Goal: Information Seeking & Learning: Learn about a topic

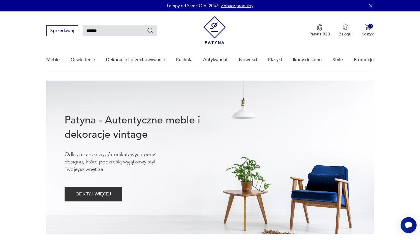
type input "*******"
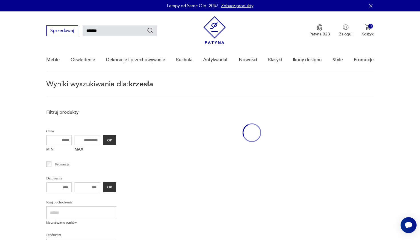
scroll to position [21, 0]
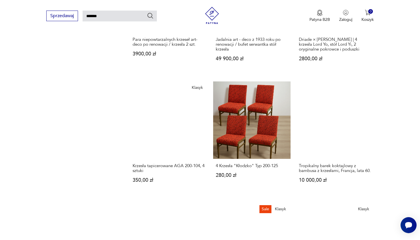
scroll to position [428, 0]
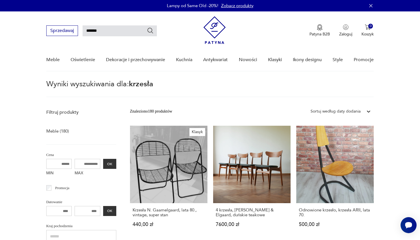
click at [116, 26] on input "*******" at bounding box center [120, 30] width 74 height 11
click at [115, 32] on input "*******" at bounding box center [120, 30] width 74 height 11
type input "*******"
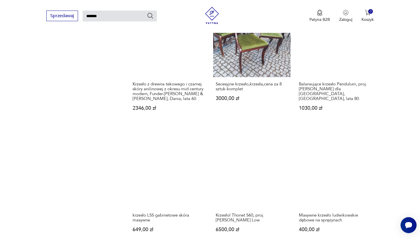
scroll to position [520, 0]
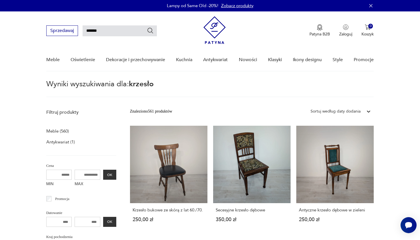
click at [121, 30] on input "*******" at bounding box center [120, 30] width 74 height 11
type input "*"
type input "******"
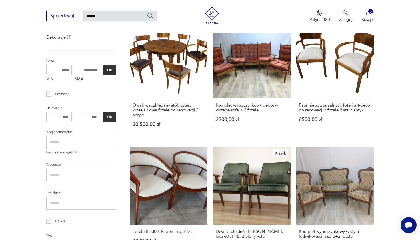
scroll to position [90, 0]
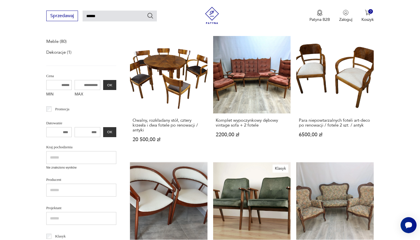
click at [207, 162] on link "Fotele B 3300, Radomsko, 2 szt. 4000,00 zł" at bounding box center [168, 218] width 77 height 112
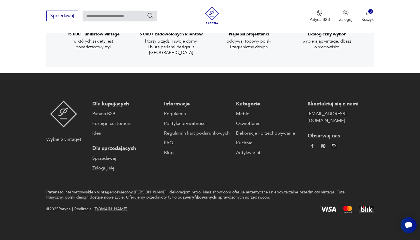
scroll to position [784, 0]
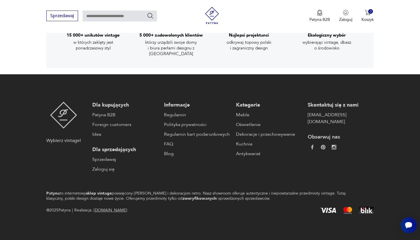
click at [25, 47] on div "15 000+ unikatów vintage w których zaklęty jest ponadczasowy styl 5 000+ zadowo…" at bounding box center [210, 34] width 420 height 67
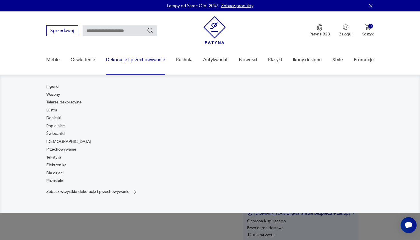
scroll to position [0, 0]
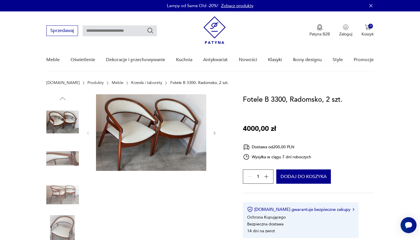
click at [166, 149] on img at bounding box center [151, 132] width 110 height 77
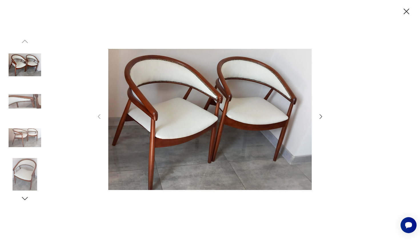
click at [16, 172] on img at bounding box center [25, 174] width 33 height 33
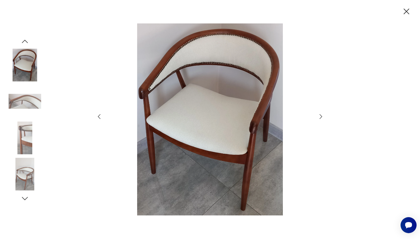
click at [28, 97] on img at bounding box center [25, 101] width 33 height 33
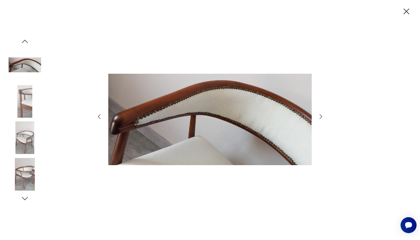
click at [25, 131] on img at bounding box center [25, 137] width 33 height 33
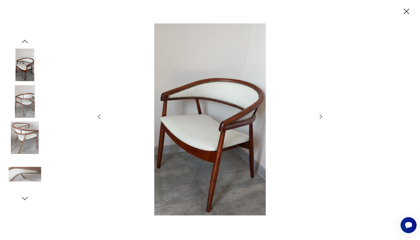
click at [25, 132] on img at bounding box center [25, 137] width 33 height 33
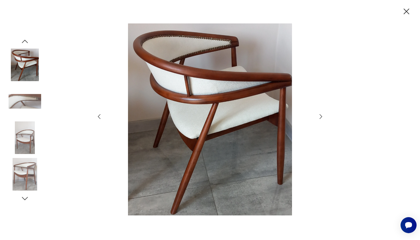
click at [25, 173] on img at bounding box center [25, 174] width 33 height 33
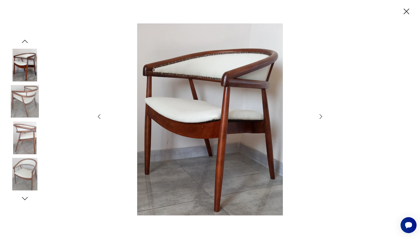
click at [408, 10] on icon "button" at bounding box center [407, 12] width 6 height 6
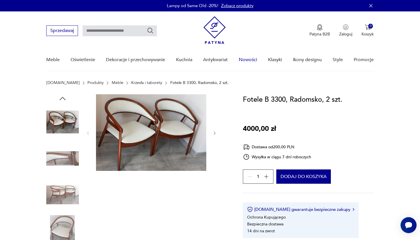
click at [243, 62] on link "Nowości" at bounding box center [248, 60] width 18 height 22
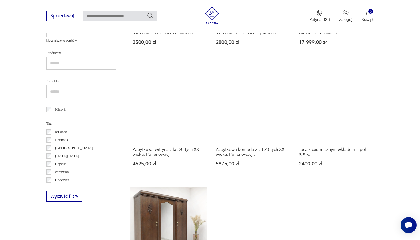
scroll to position [245, 0]
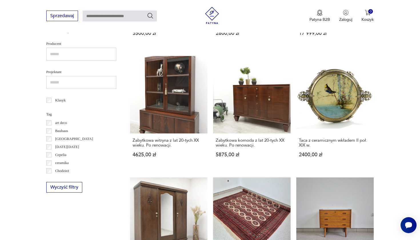
click at [290, 177] on link "Wełniany ręcznie tkany [PERSON_NAME], [GEOGRAPHIC_DATA] 1970,00 zł" at bounding box center [251, 238] width 77 height 122
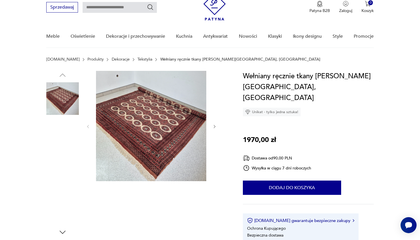
scroll to position [19, 0]
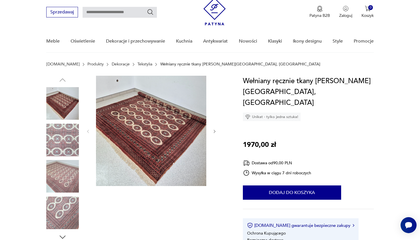
click at [61, 224] on img at bounding box center [62, 212] width 33 height 33
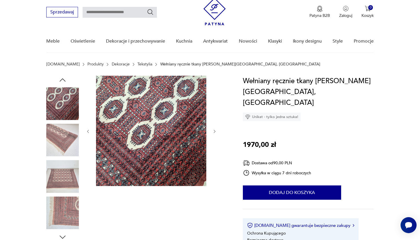
click at [58, 181] on img at bounding box center [62, 176] width 33 height 33
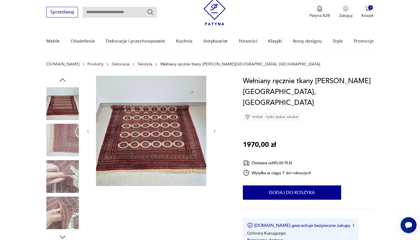
click at [59, 224] on img at bounding box center [62, 212] width 33 height 33
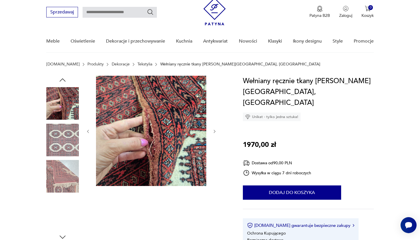
click at [60, 149] on img at bounding box center [62, 140] width 33 height 33
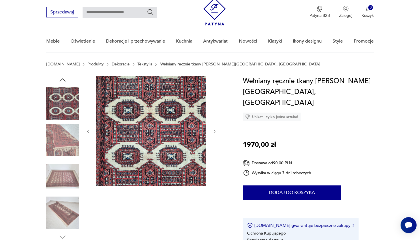
click at [63, 143] on img at bounding box center [62, 140] width 33 height 33
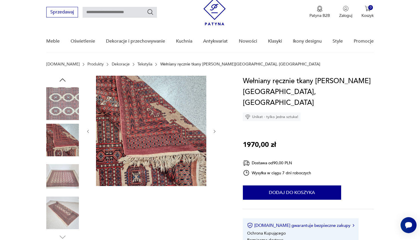
click at [65, 110] on img at bounding box center [62, 103] width 33 height 33
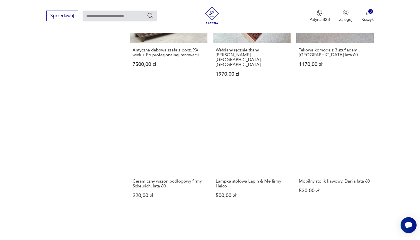
scroll to position [457, 0]
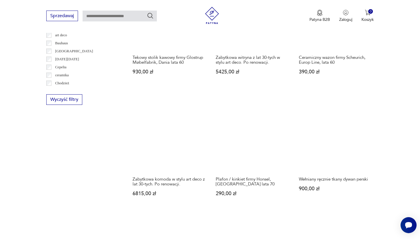
scroll to position [333, 0]
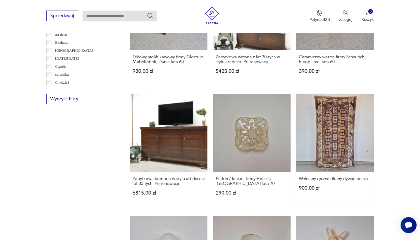
click at [296, 94] on link "Wełniany ręcznie tkany dywan perski 900,00 zł" at bounding box center [334, 150] width 77 height 112
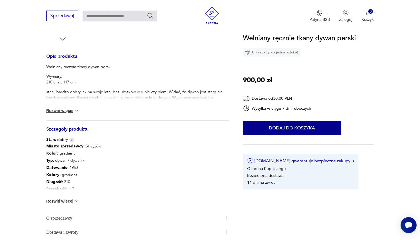
scroll to position [218, 0]
click at [71, 110] on button "Rozwiń więcej" at bounding box center [62, 110] width 33 height 6
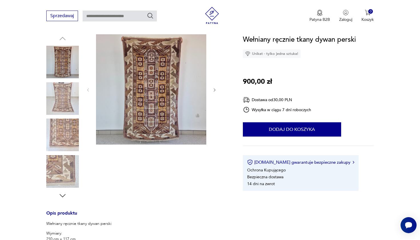
scroll to position [58, 0]
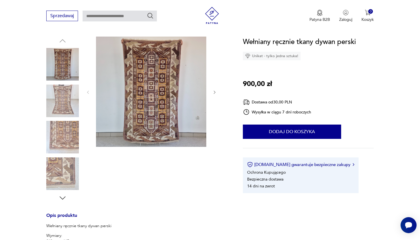
click at [173, 84] on img at bounding box center [151, 92] width 110 height 110
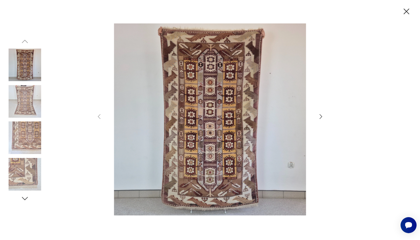
click at [32, 134] on img at bounding box center [25, 137] width 33 height 33
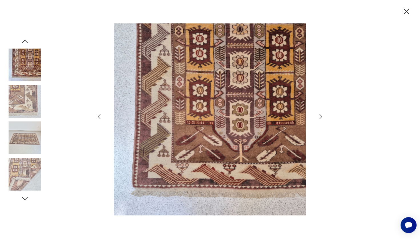
click at [28, 105] on img at bounding box center [25, 101] width 33 height 33
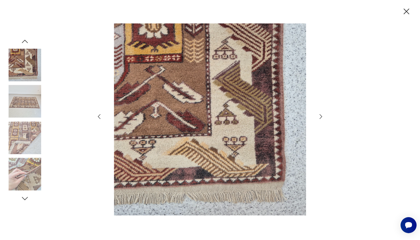
click at [27, 75] on img at bounding box center [25, 65] width 33 height 33
click at [20, 139] on img at bounding box center [25, 137] width 33 height 33
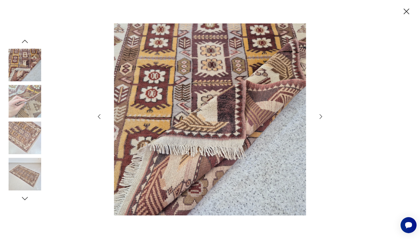
click at [24, 141] on img at bounding box center [25, 137] width 33 height 33
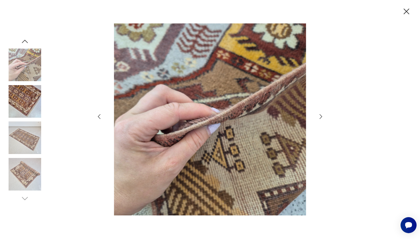
click at [29, 103] on img at bounding box center [25, 101] width 33 height 33
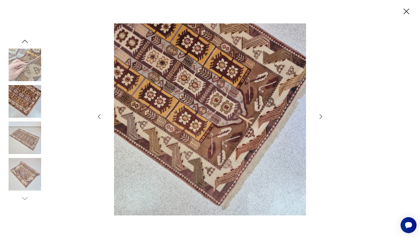
click at [408, 13] on icon "button" at bounding box center [407, 12] width 6 height 6
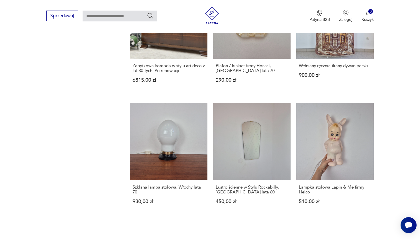
scroll to position [446, 0]
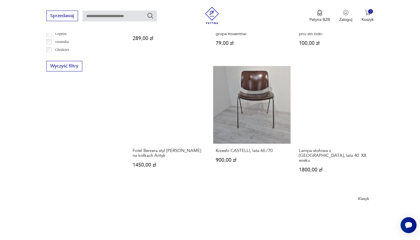
scroll to position [367, 0]
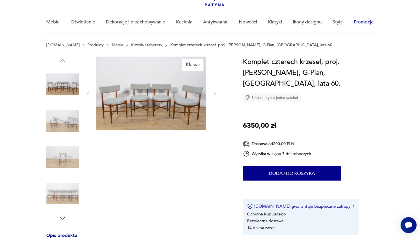
scroll to position [38, 0]
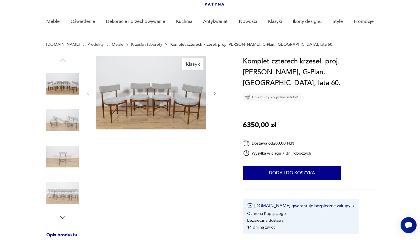
click at [71, 116] on img at bounding box center [62, 120] width 33 height 33
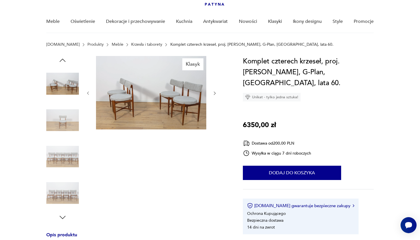
click at [143, 108] on img at bounding box center [151, 92] width 110 height 73
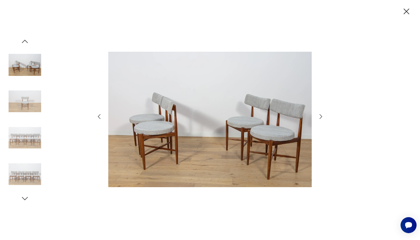
click at [322, 116] on icon "button" at bounding box center [320, 116] width 7 height 7
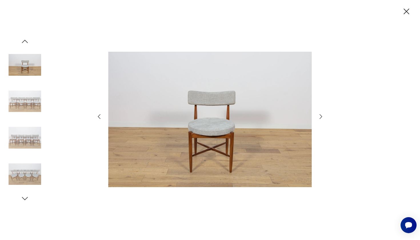
click at [322, 116] on icon "button" at bounding box center [320, 116] width 7 height 7
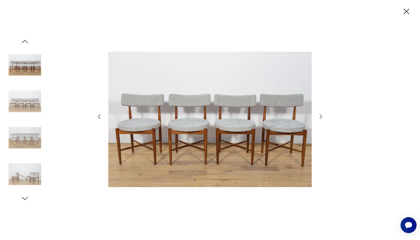
click at [322, 116] on icon "button" at bounding box center [320, 116] width 7 height 7
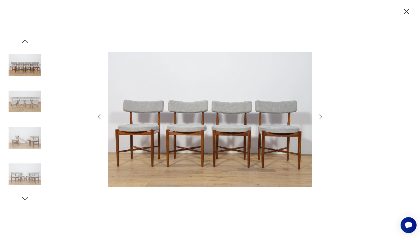
click at [322, 116] on icon "button" at bounding box center [320, 116] width 7 height 7
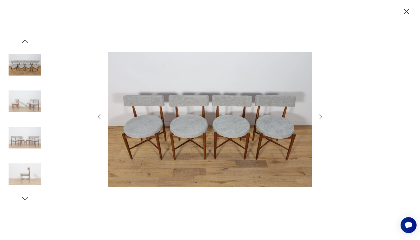
click at [322, 116] on icon "button" at bounding box center [320, 116] width 7 height 7
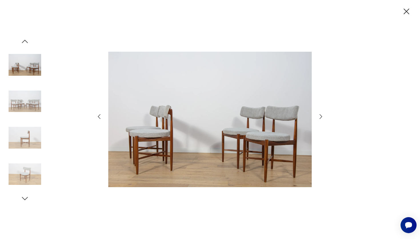
click at [322, 116] on icon "button" at bounding box center [320, 116] width 7 height 7
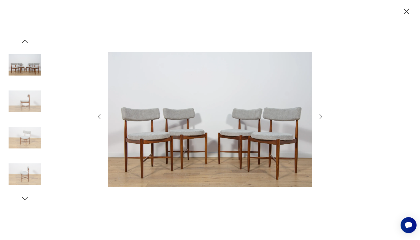
click at [322, 116] on icon "button" at bounding box center [320, 116] width 7 height 7
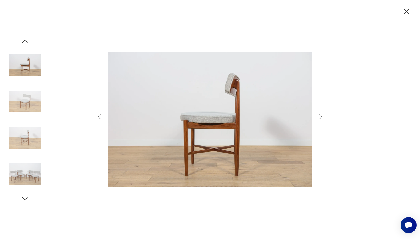
click at [322, 116] on icon "button" at bounding box center [320, 116] width 7 height 7
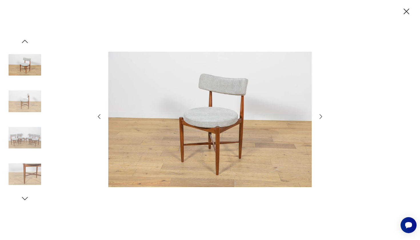
click at [322, 116] on icon "button" at bounding box center [320, 116] width 7 height 7
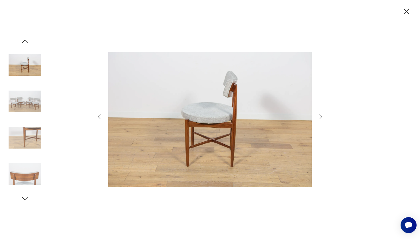
click at [322, 116] on icon "button" at bounding box center [320, 116] width 7 height 7
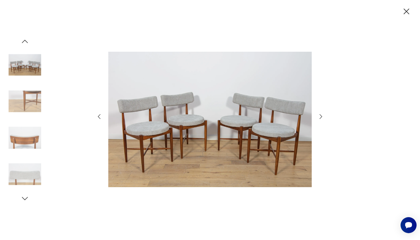
click at [322, 116] on icon "button" at bounding box center [320, 116] width 7 height 7
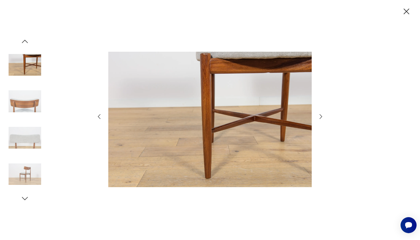
click at [322, 116] on icon "button" at bounding box center [320, 116] width 7 height 7
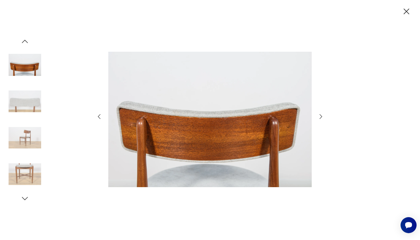
click at [322, 116] on icon "button" at bounding box center [320, 116] width 7 height 7
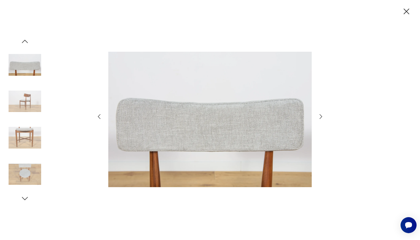
click at [322, 117] on icon "button" at bounding box center [321, 116] width 3 height 5
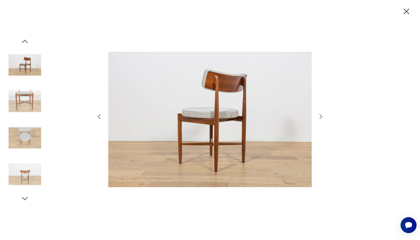
click at [322, 117] on icon "button" at bounding box center [321, 116] width 3 height 5
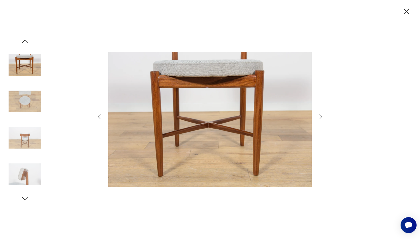
click at [322, 117] on icon "button" at bounding box center [321, 116] width 3 height 5
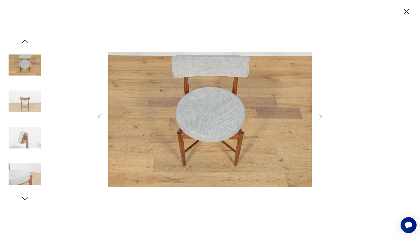
click at [322, 117] on icon "button" at bounding box center [321, 116] width 3 height 5
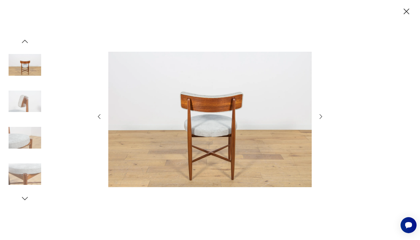
click at [322, 117] on icon "button" at bounding box center [320, 116] width 7 height 7
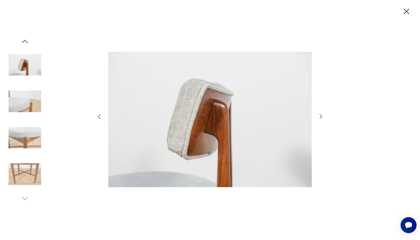
click at [406, 14] on icon "button" at bounding box center [406, 12] width 10 height 10
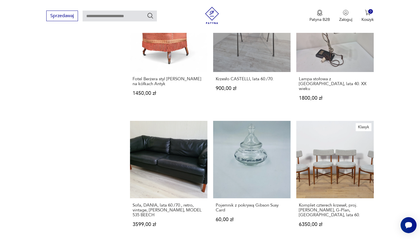
scroll to position [446, 0]
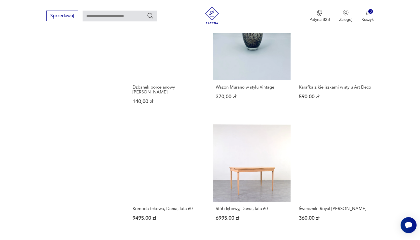
scroll to position [425, 0]
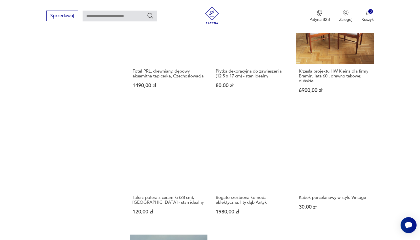
scroll to position [452, 0]
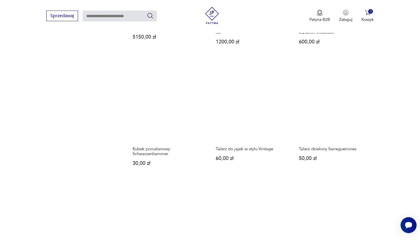
scroll to position [480, 0]
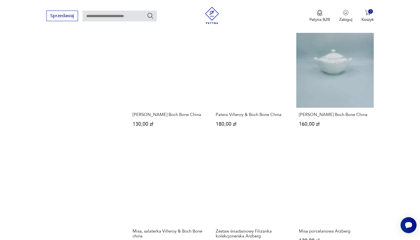
scroll to position [528, 0]
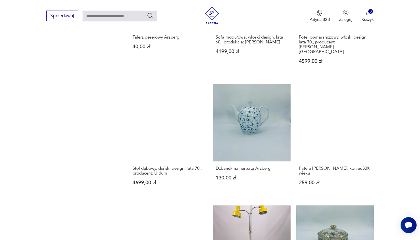
scroll to position [465, 0]
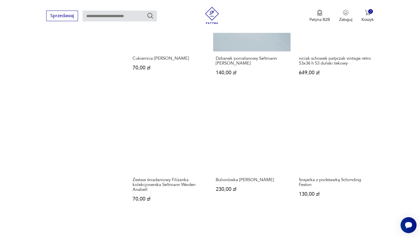
scroll to position [454, 0]
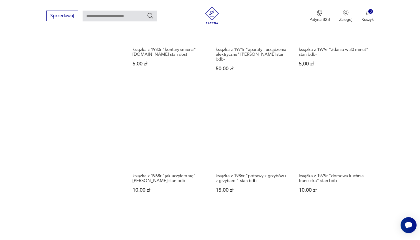
scroll to position [463, 0]
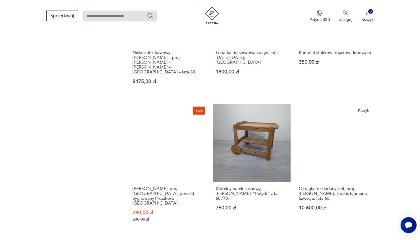
scroll to position [477, 0]
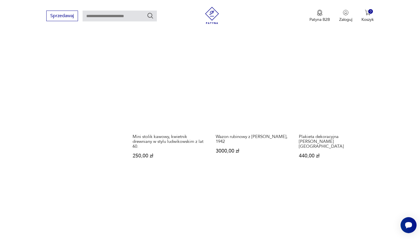
scroll to position [515, 0]
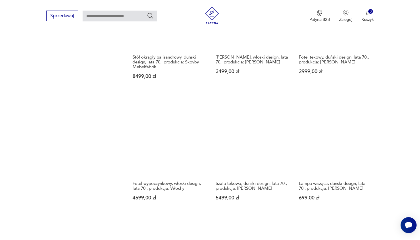
scroll to position [457, 0]
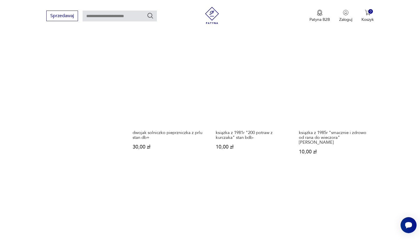
scroll to position [507, 0]
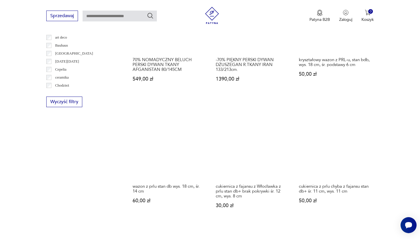
scroll to position [333, 0]
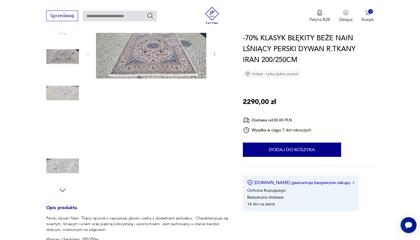
scroll to position [67, 0]
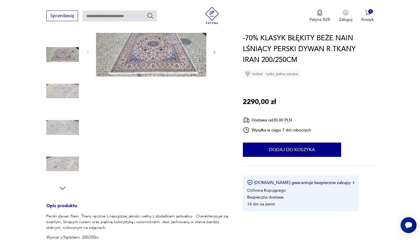
click at [168, 61] on img at bounding box center [151, 52] width 110 height 50
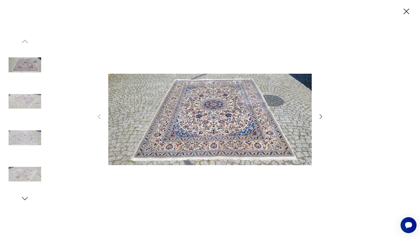
click at [258, 124] on img at bounding box center [209, 119] width 203 height 192
click at [320, 116] on icon "button" at bounding box center [320, 116] width 7 height 7
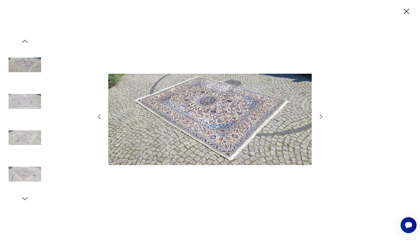
click at [320, 116] on icon "button" at bounding box center [320, 116] width 7 height 7
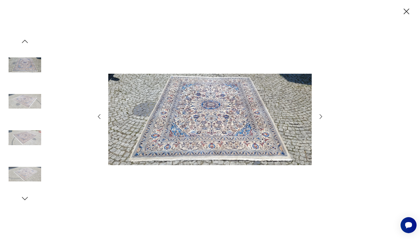
click at [320, 116] on icon "button" at bounding box center [320, 116] width 7 height 7
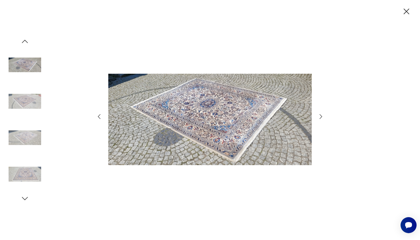
click at [320, 116] on icon "button" at bounding box center [320, 116] width 7 height 7
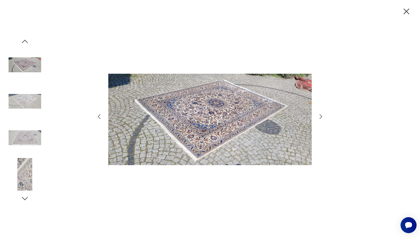
click at [320, 117] on icon "button" at bounding box center [320, 116] width 7 height 7
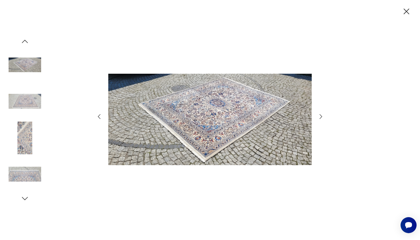
click at [320, 117] on icon "button" at bounding box center [320, 116] width 7 height 7
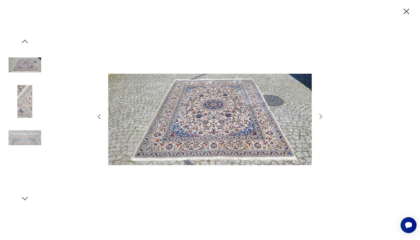
click at [320, 118] on icon "button" at bounding box center [321, 116] width 3 height 5
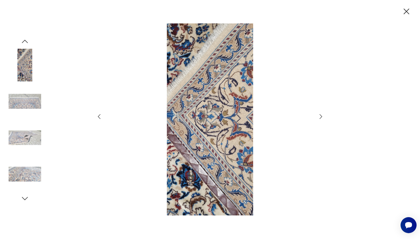
click at [320, 118] on icon "button" at bounding box center [321, 116] width 3 height 5
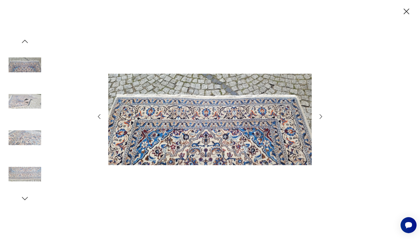
click at [320, 120] on icon "button" at bounding box center [320, 116] width 7 height 7
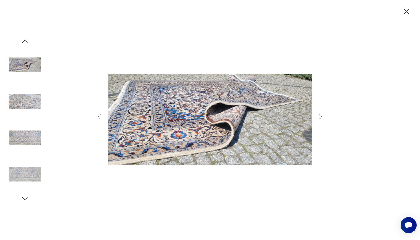
click at [320, 120] on div at bounding box center [210, 119] width 228 height 193
click at [408, 11] on icon "button" at bounding box center [407, 12] width 6 height 6
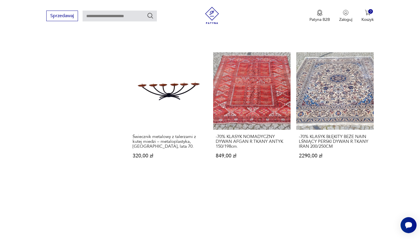
scroll to position [508, 0]
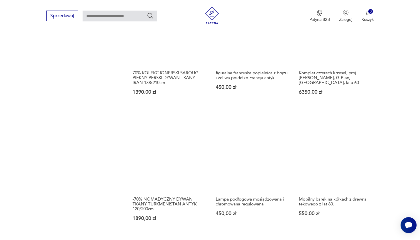
scroll to position [448, 0]
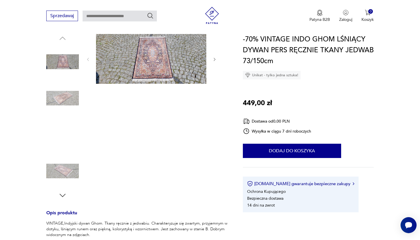
click at [164, 69] on img at bounding box center [151, 59] width 110 height 50
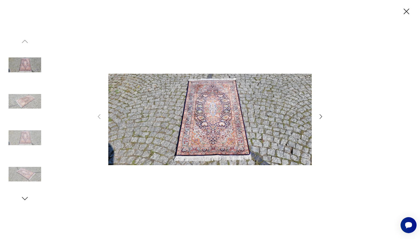
click at [320, 116] on icon "button" at bounding box center [320, 116] width 7 height 7
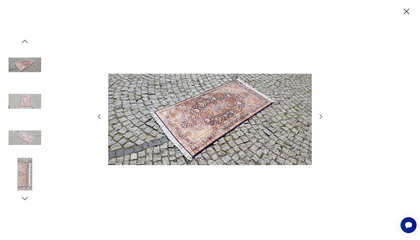
click at [320, 116] on icon "button" at bounding box center [320, 116] width 7 height 7
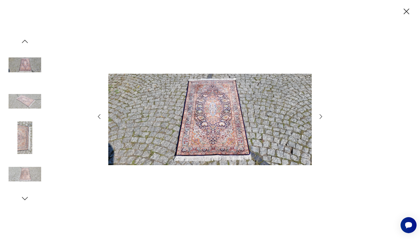
click at [320, 116] on icon "button" at bounding box center [320, 116] width 7 height 7
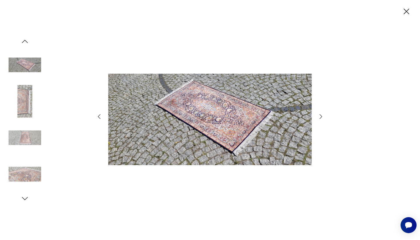
click at [320, 116] on icon "button" at bounding box center [320, 116] width 7 height 7
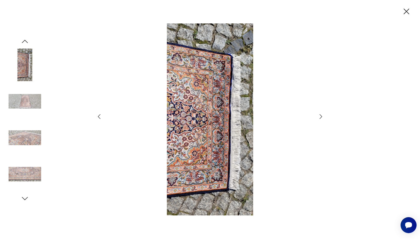
click at [320, 117] on icon "button" at bounding box center [320, 116] width 7 height 7
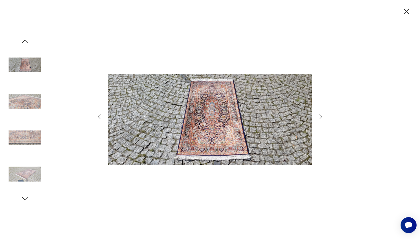
click at [320, 117] on icon "button" at bounding box center [320, 116] width 7 height 7
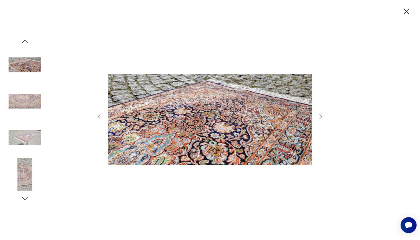
click at [320, 118] on icon "button" at bounding box center [320, 116] width 7 height 7
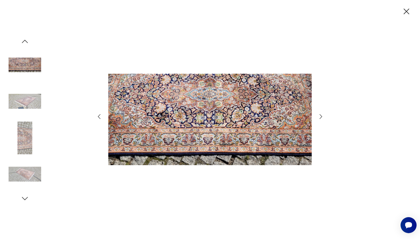
click at [320, 118] on icon "button" at bounding box center [321, 116] width 3 height 5
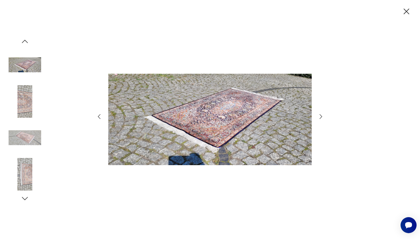
click at [320, 119] on icon "button" at bounding box center [320, 116] width 7 height 7
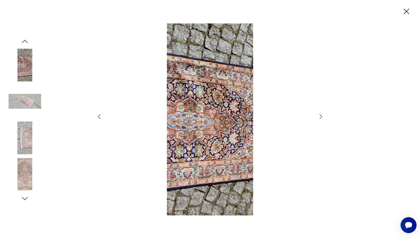
click at [320, 120] on div at bounding box center [210, 119] width 228 height 193
click at [405, 12] on icon "button" at bounding box center [407, 12] width 6 height 6
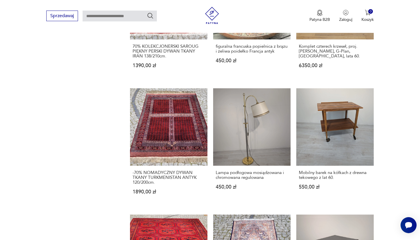
scroll to position [471, 0]
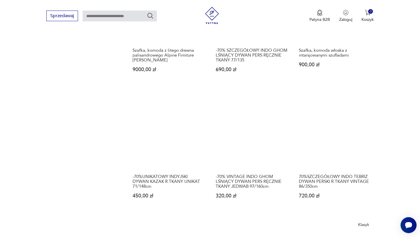
scroll to position [475, 0]
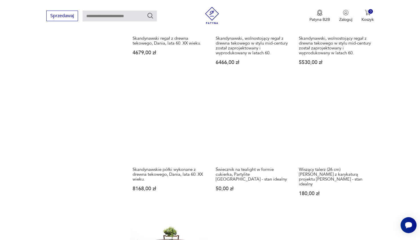
scroll to position [478, 0]
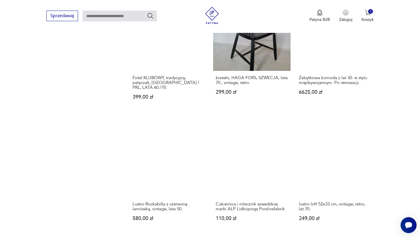
scroll to position [432, 0]
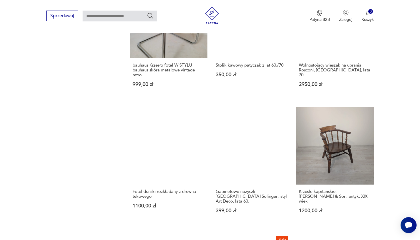
scroll to position [457, 0]
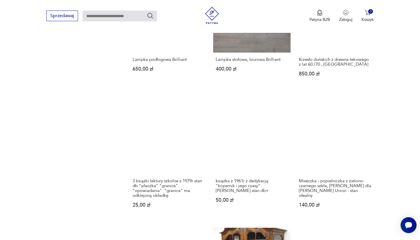
scroll to position [456, 0]
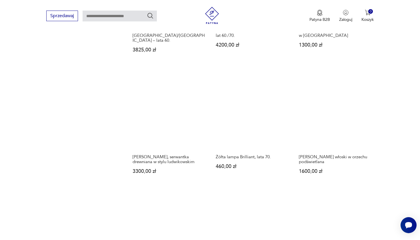
scroll to position [478, 0]
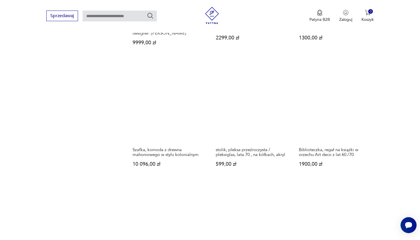
scroll to position [499, 0]
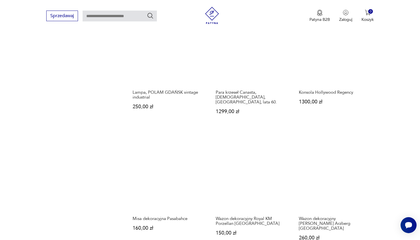
scroll to position [550, 0]
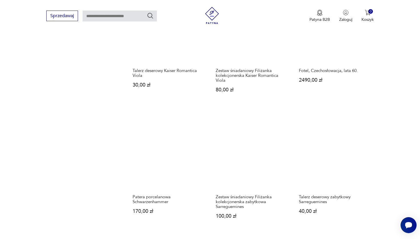
scroll to position [446, 0]
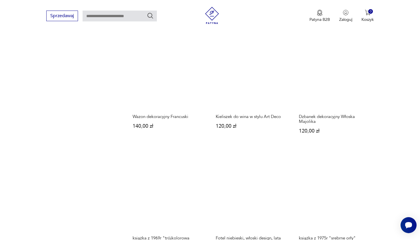
scroll to position [520, 0]
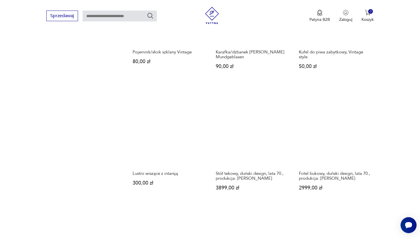
scroll to position [459, 0]
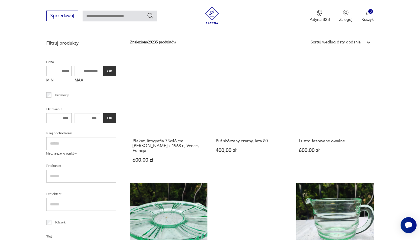
scroll to position [121, 0]
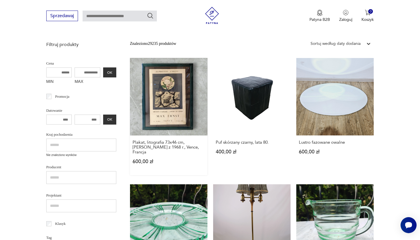
click at [150, 90] on link "Plakat, litografia 73x46 cm, [PERSON_NAME] z 1968 r., Vence, Francja 600,00 zł" at bounding box center [168, 116] width 77 height 117
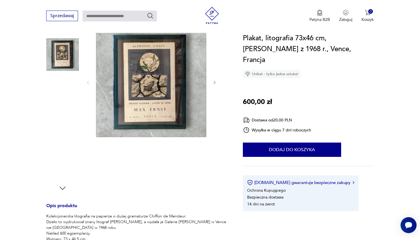
click at [162, 94] on img at bounding box center [151, 82] width 110 height 110
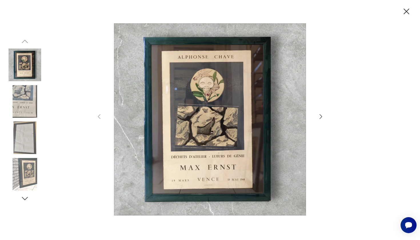
click at [33, 165] on img at bounding box center [25, 174] width 33 height 33
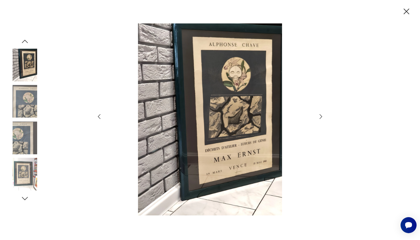
click at [27, 129] on img at bounding box center [25, 137] width 33 height 33
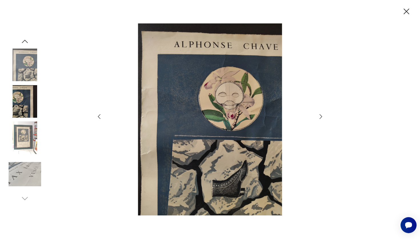
click at [24, 106] on img at bounding box center [25, 101] width 33 height 33
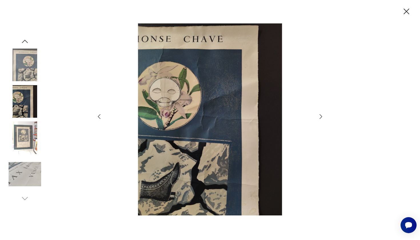
click at [24, 135] on img at bounding box center [25, 137] width 33 height 33
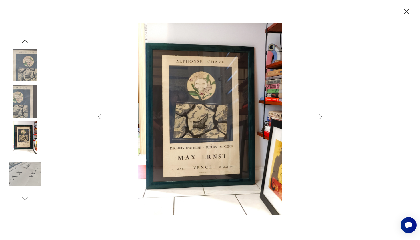
click at [407, 12] on icon "button" at bounding box center [407, 12] width 6 height 6
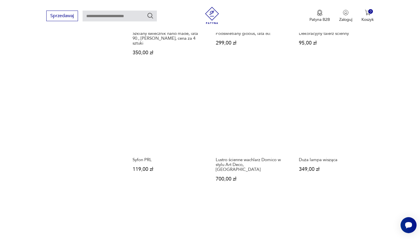
scroll to position [498, 0]
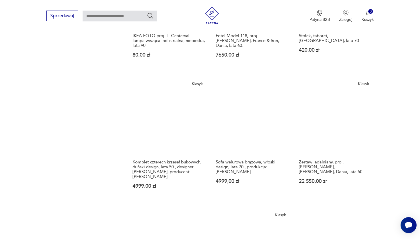
scroll to position [483, 0]
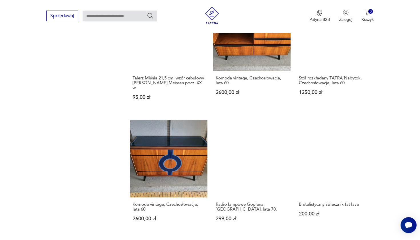
scroll to position [434, 0]
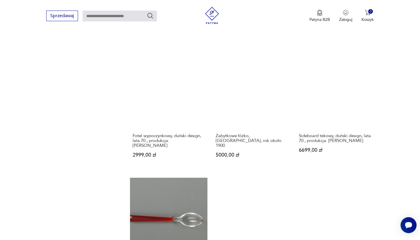
scroll to position [503, 0]
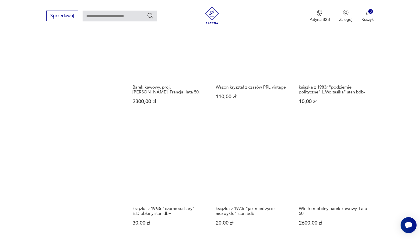
scroll to position [425, 0]
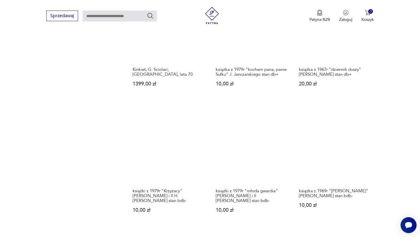
scroll to position [442, 0]
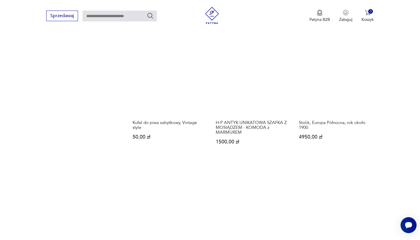
scroll to position [521, 0]
